Goal: Entertainment & Leisure: Consume media (video, audio)

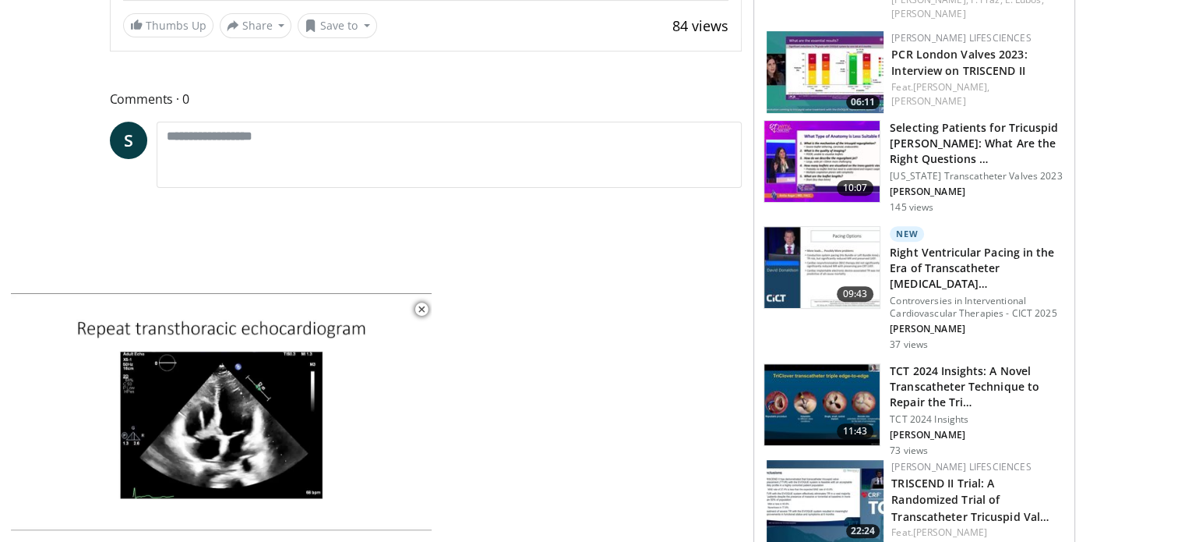
scroll to position [76, 0]
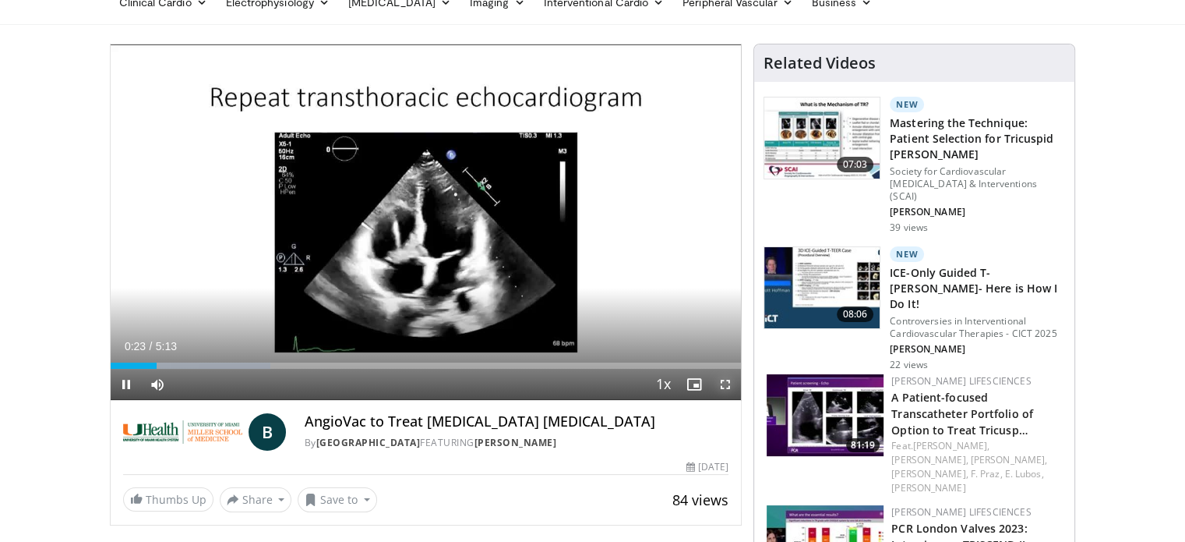
click at [727, 380] on span "Video Player" at bounding box center [725, 384] width 31 height 31
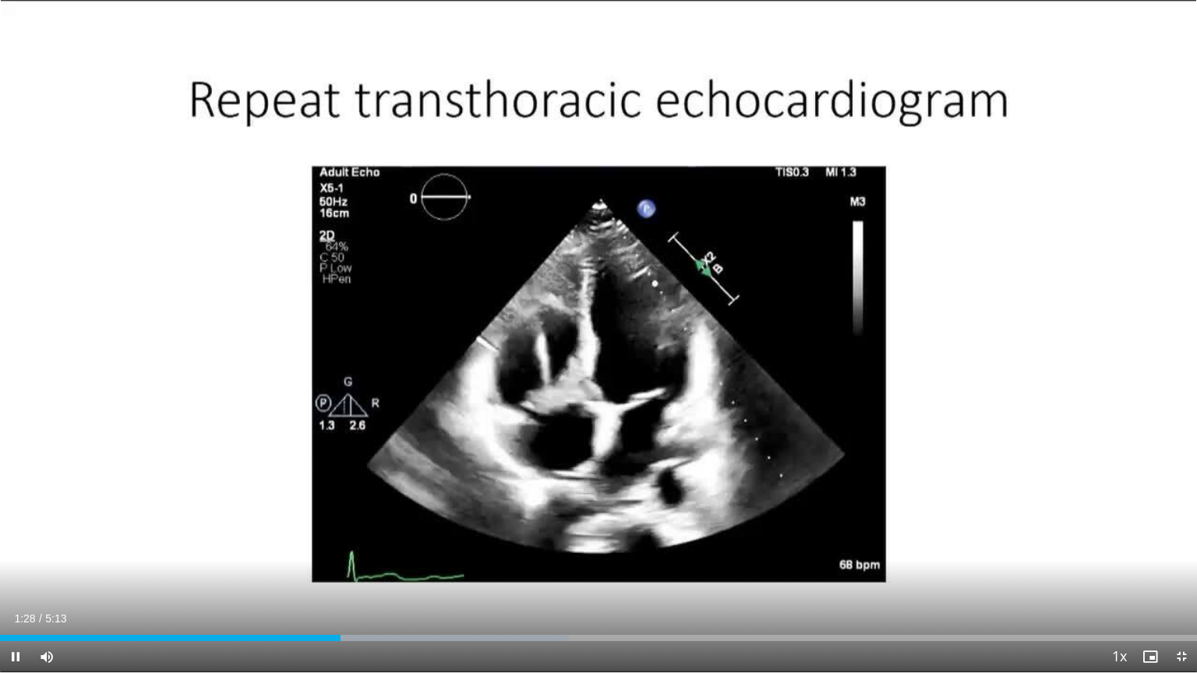
click at [580, 323] on icon "Video Player" at bounding box center [599, 337] width 44 height 44
click at [583, 323] on button "Video Player" at bounding box center [598, 336] width 31 height 31
click at [602, 333] on icon "Video Player" at bounding box center [599, 337] width 44 height 44
click at [602, 337] on icon "Video Player" at bounding box center [599, 337] width 44 height 44
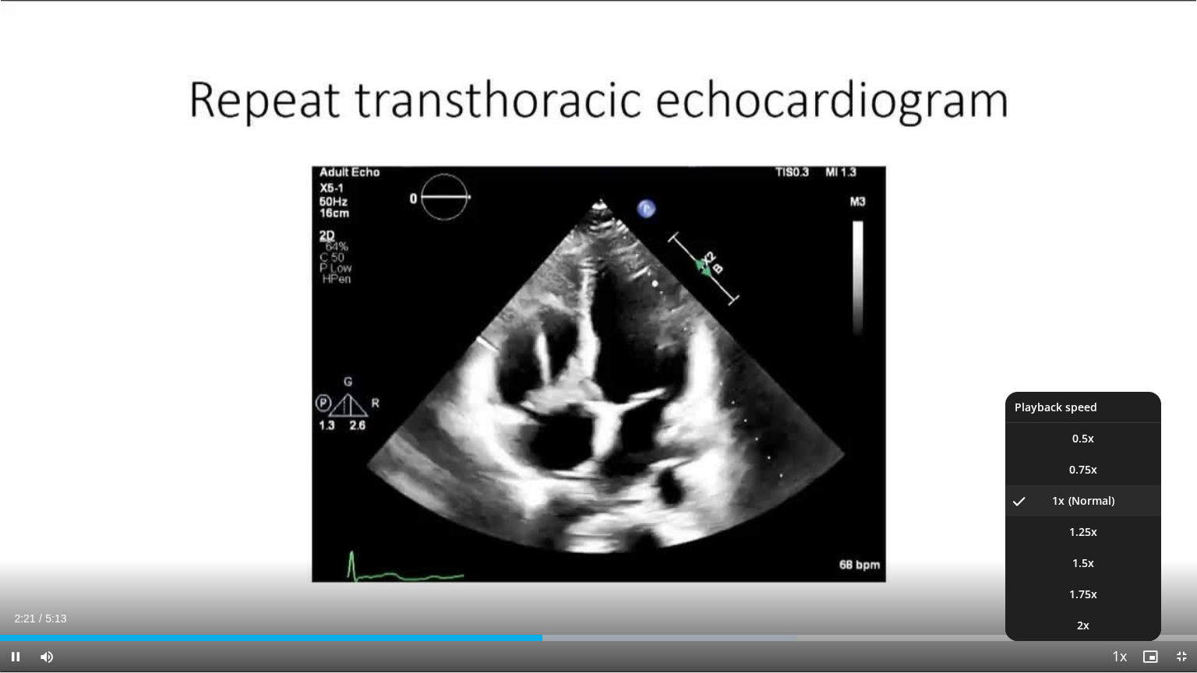
click at [1118, 541] on span "Video Player" at bounding box center [1119, 657] width 22 height 31
click at [1085, 541] on span "1.5x" at bounding box center [1083, 564] width 22 height 16
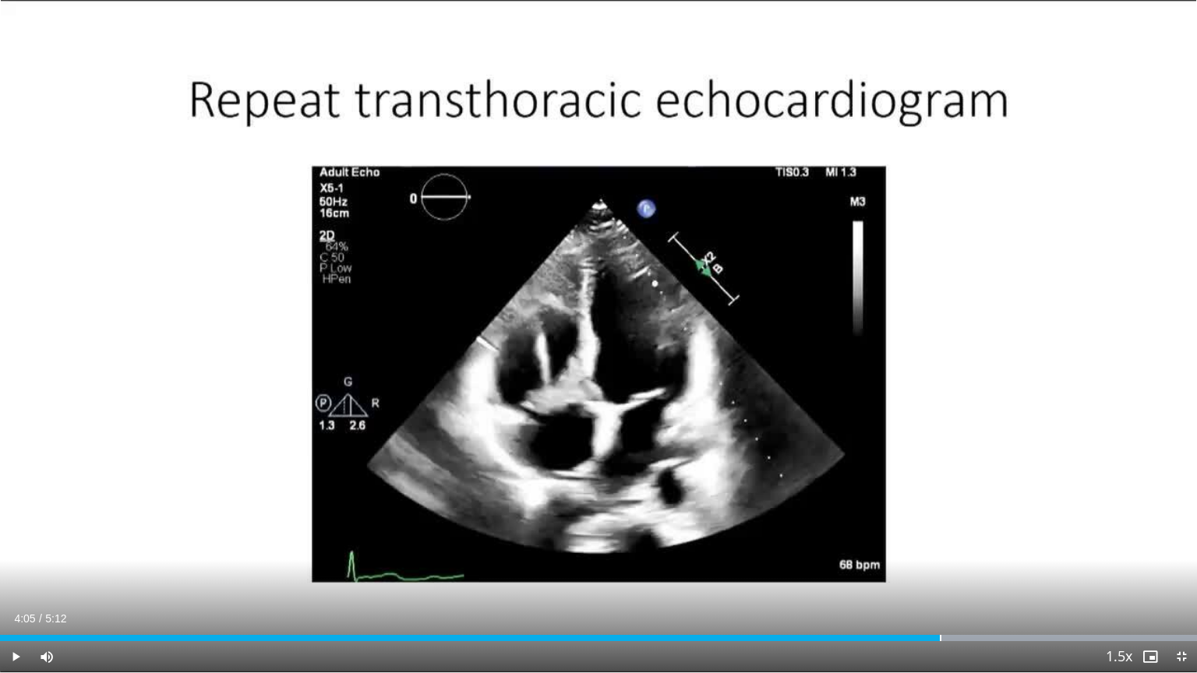
click at [939, 541] on div "Loaded : 100.00% 4:05 4:05" at bounding box center [598, 638] width 1197 height 6
click at [940, 541] on div "Progress Bar" at bounding box center [941, 638] width 2 height 6
drag, startPoint x: 484, startPoint y: 357, endPoint x: 495, endPoint y: 355, distance: 11.0
click at [494, 355] on div "10 seconds Tap to unmute" at bounding box center [598, 336] width 1197 height 672
click at [582, 321] on icon "Video Player" at bounding box center [599, 337] width 44 height 44
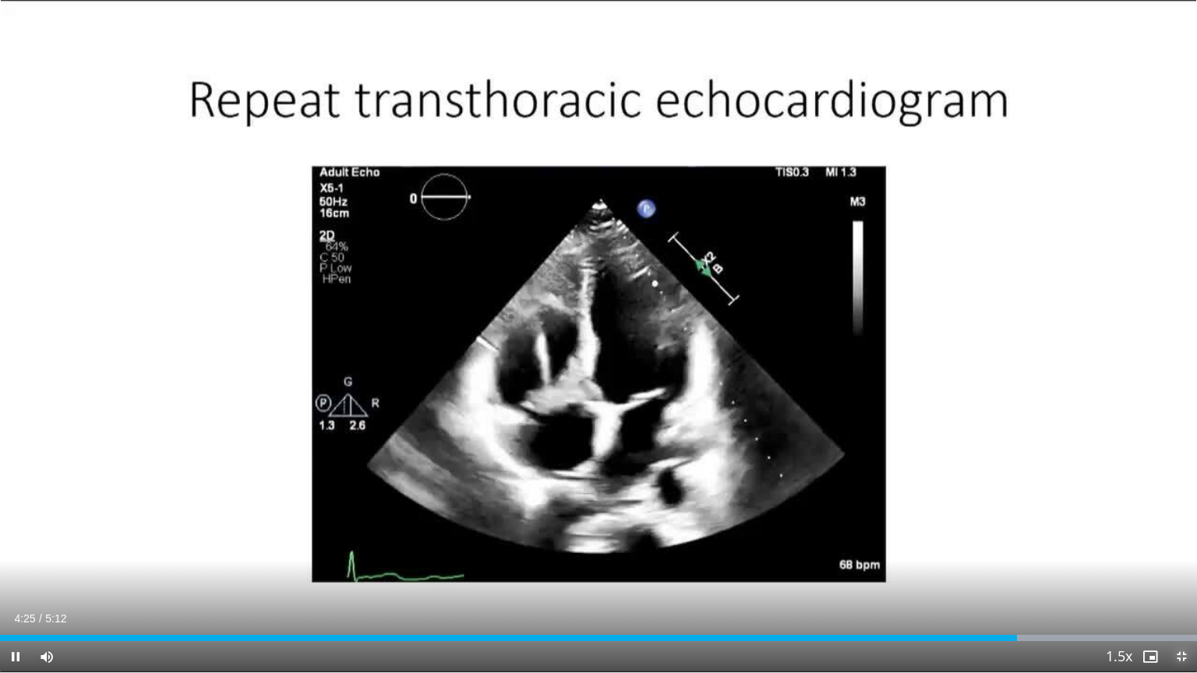
click at [1181, 541] on span "Video Player" at bounding box center [1181, 656] width 31 height 31
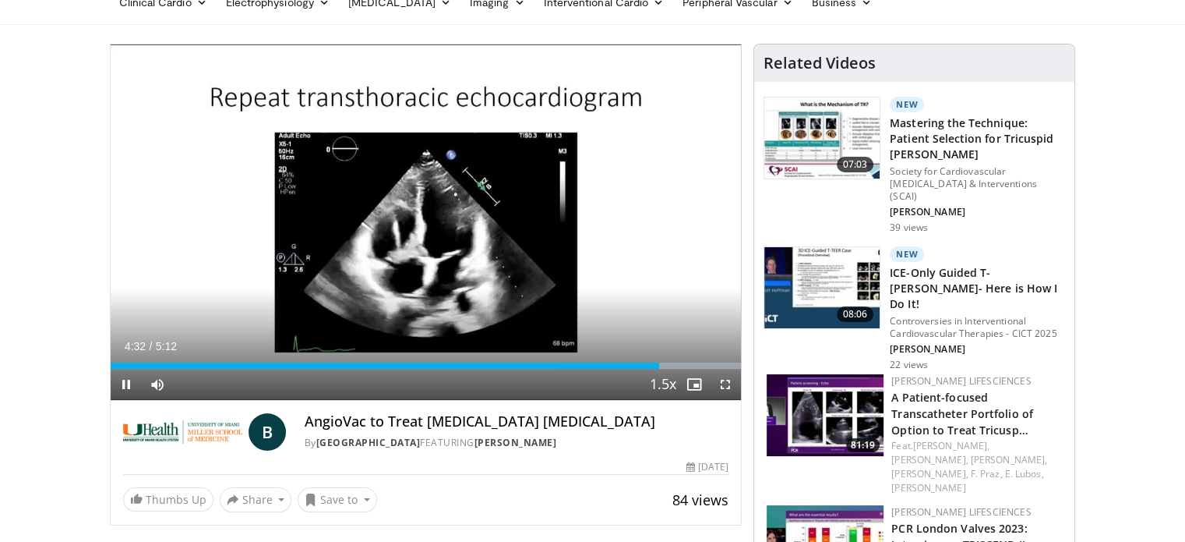
click at [427, 222] on icon "Video Player" at bounding box center [426, 222] width 44 height 44
